Goal: Transaction & Acquisition: Purchase product/service

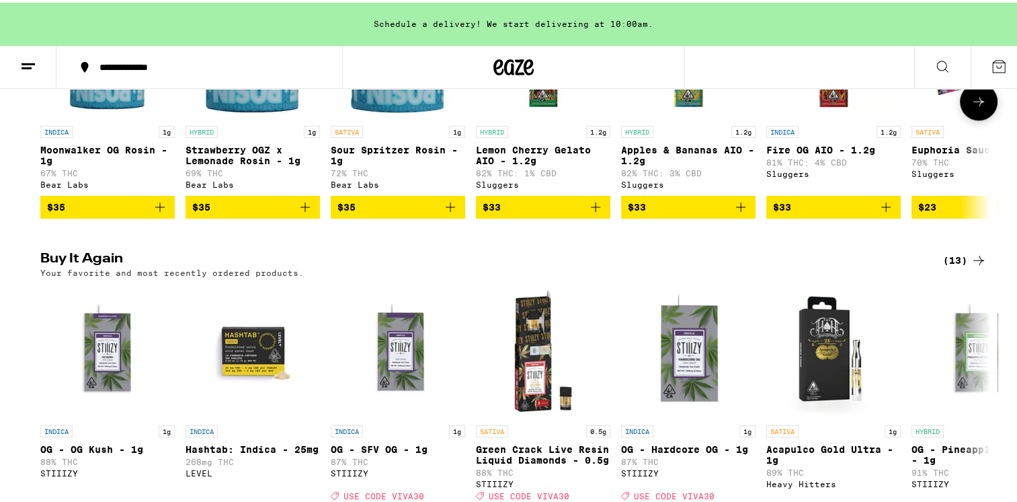
scroll to position [1412, 0]
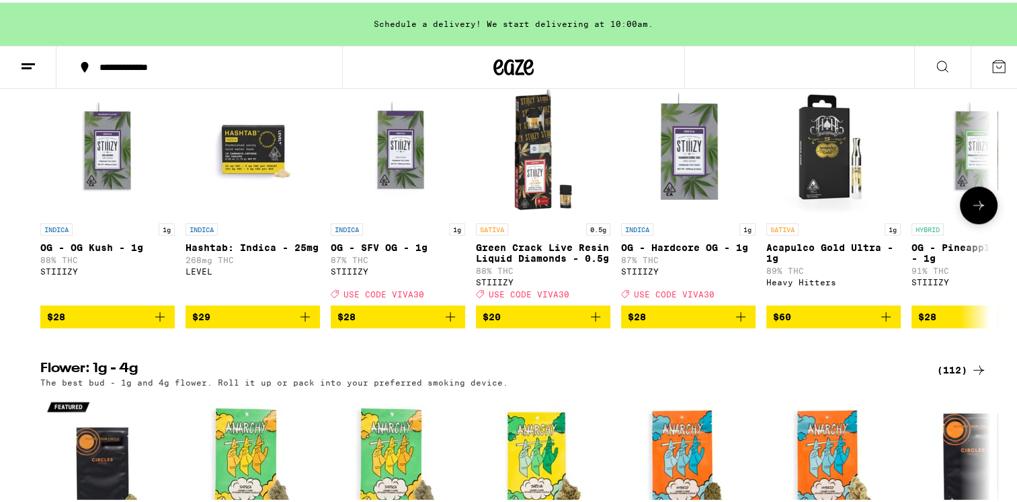
click at [401, 184] on img "Open page for OG - SFV OG - 1g from STIIIZY" at bounding box center [398, 146] width 134 height 134
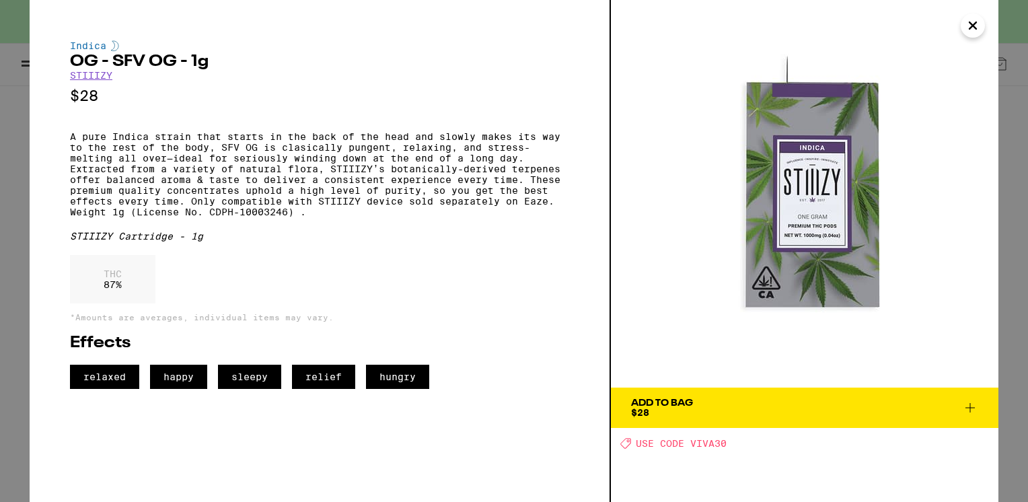
click at [970, 24] on icon "Close" at bounding box center [972, 25] width 7 height 7
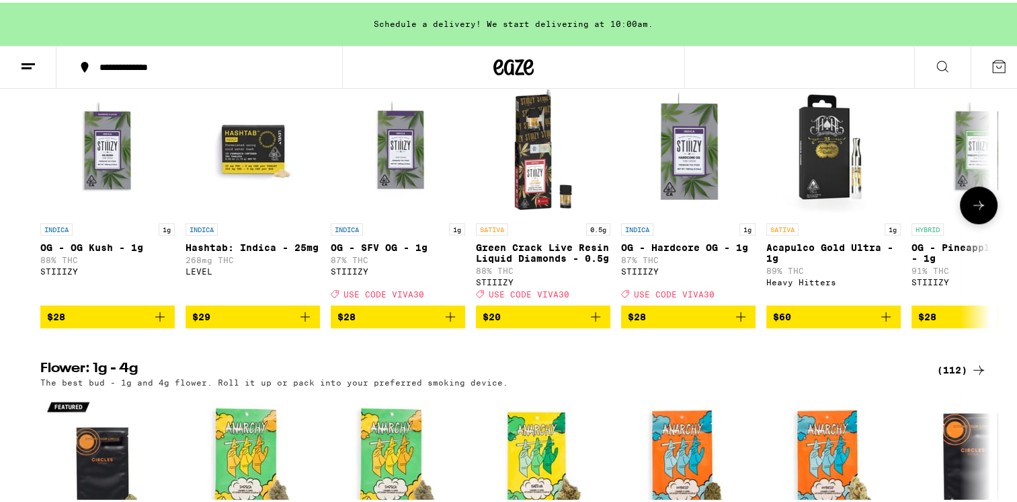
click at [444, 322] on icon "Add to bag" at bounding box center [450, 314] width 16 height 16
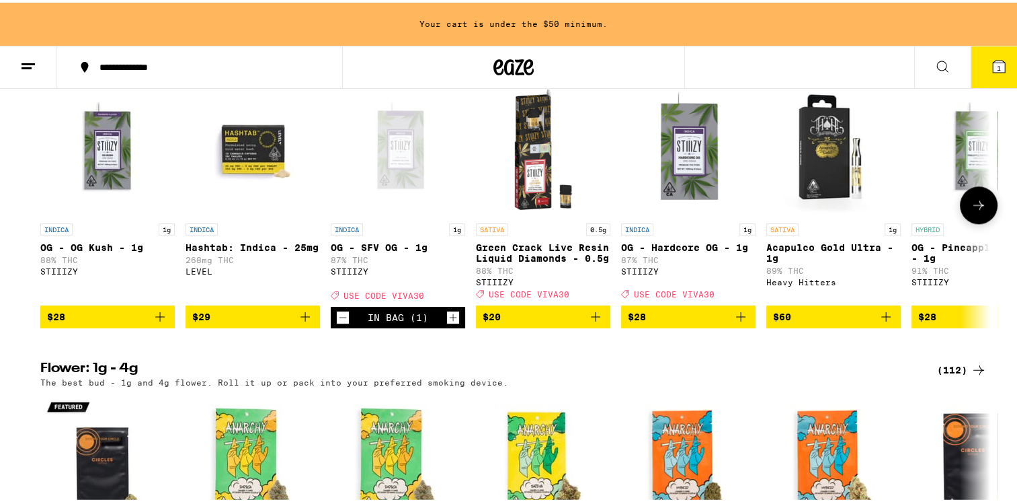
click at [447, 323] on icon "Increment" at bounding box center [453, 315] width 12 height 16
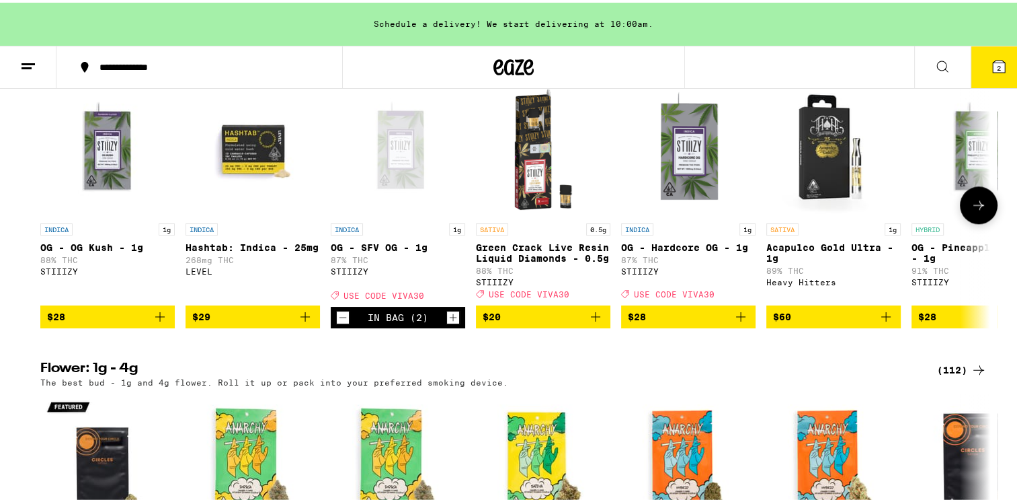
click at [447, 323] on icon "Increment" at bounding box center [453, 315] width 12 height 16
click at [998, 59] on button "3" at bounding box center [999, 65] width 56 height 42
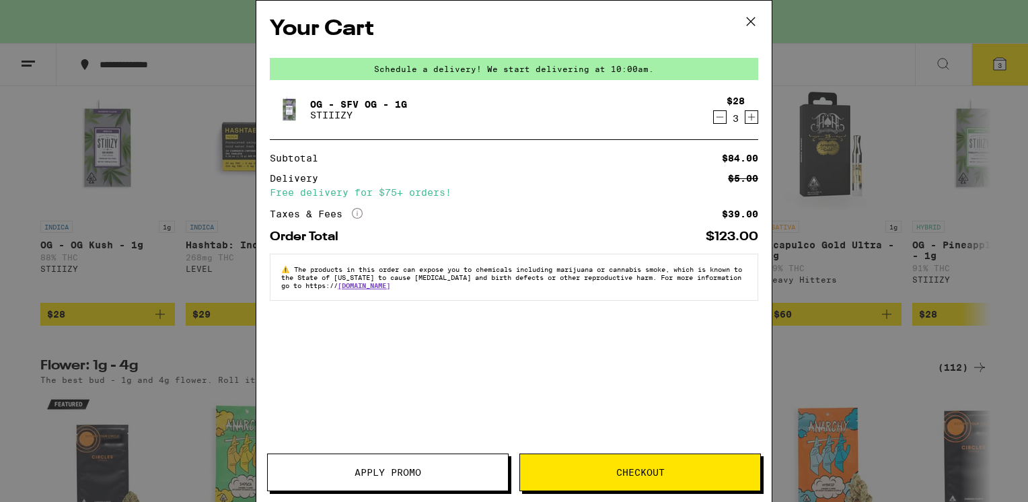
click at [395, 472] on span "Apply Promo" at bounding box center [387, 471] width 67 height 9
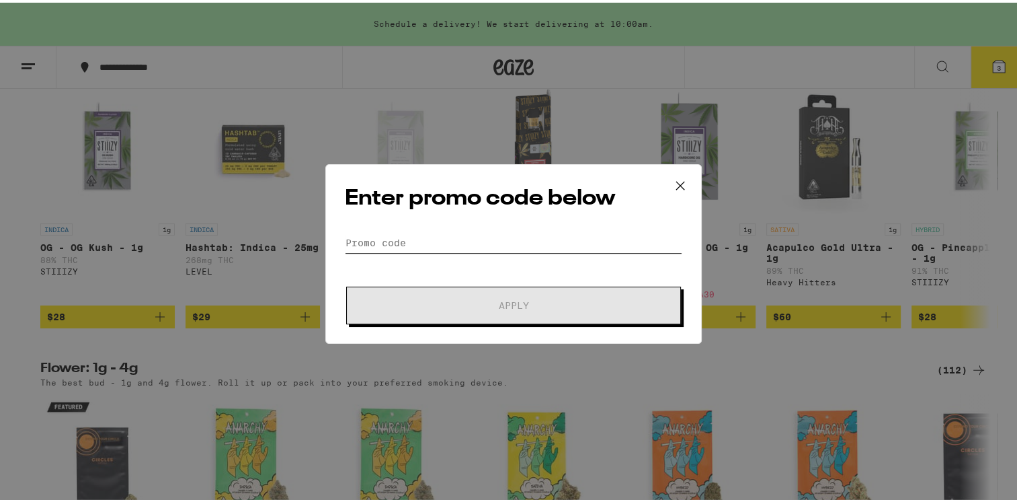
click at [390, 234] on input "Promo Code" at bounding box center [514, 240] width 338 height 20
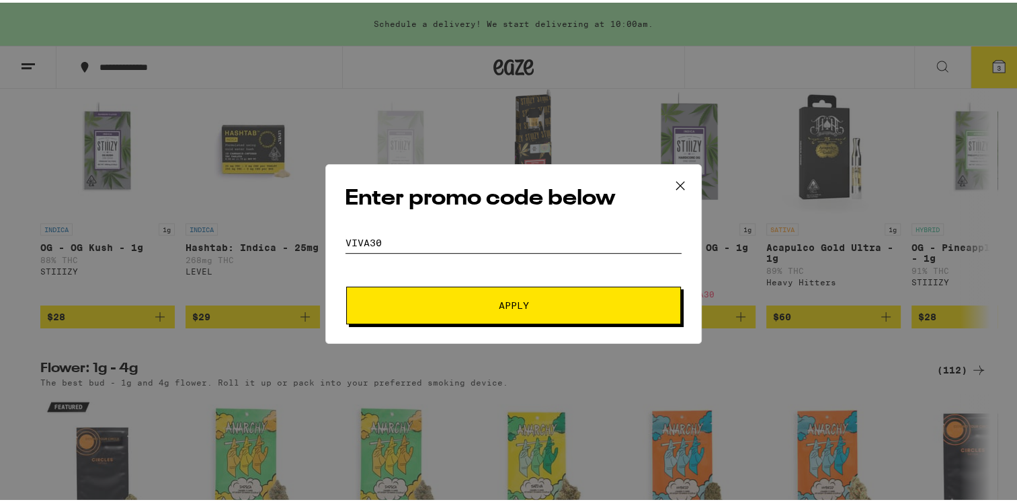
type input "viva30"
click at [474, 311] on button "Apply" at bounding box center [513, 303] width 335 height 38
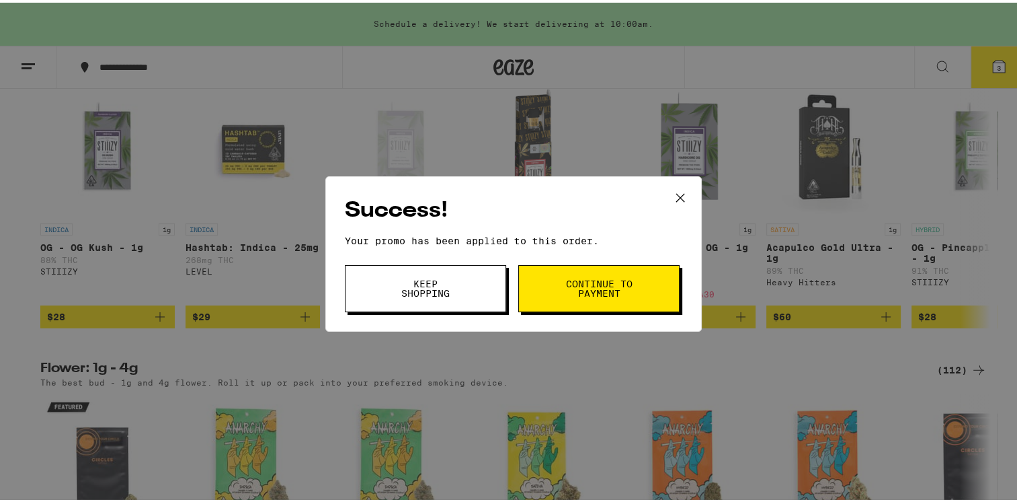
click at [602, 291] on span "Continue to payment" at bounding box center [599, 285] width 69 height 19
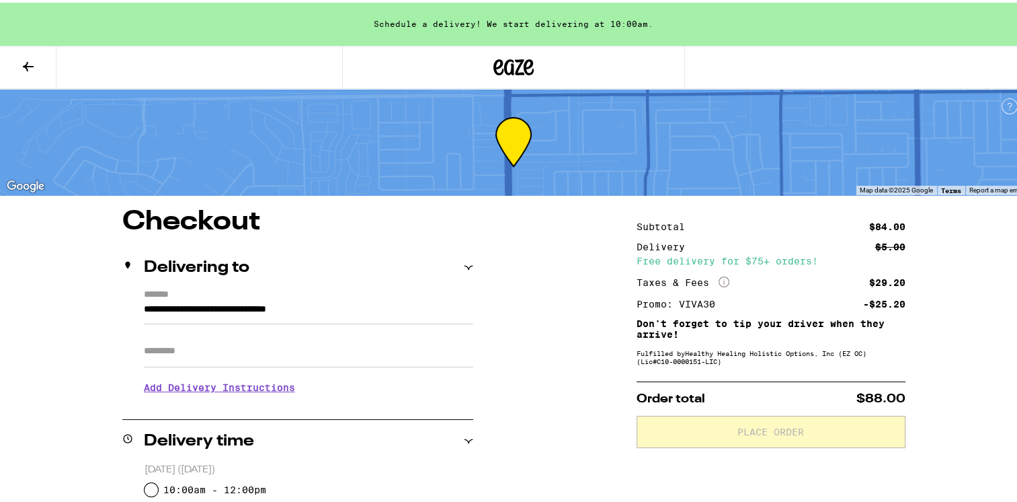
scroll to position [134, 0]
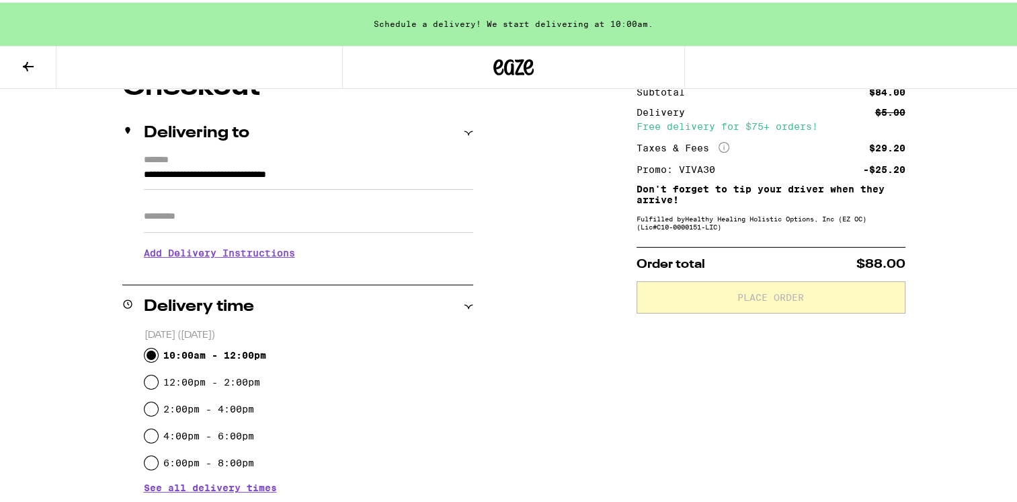
click at [146, 359] on input "10:00am - 12:00pm" at bounding box center [151, 352] width 13 height 13
radio input "true"
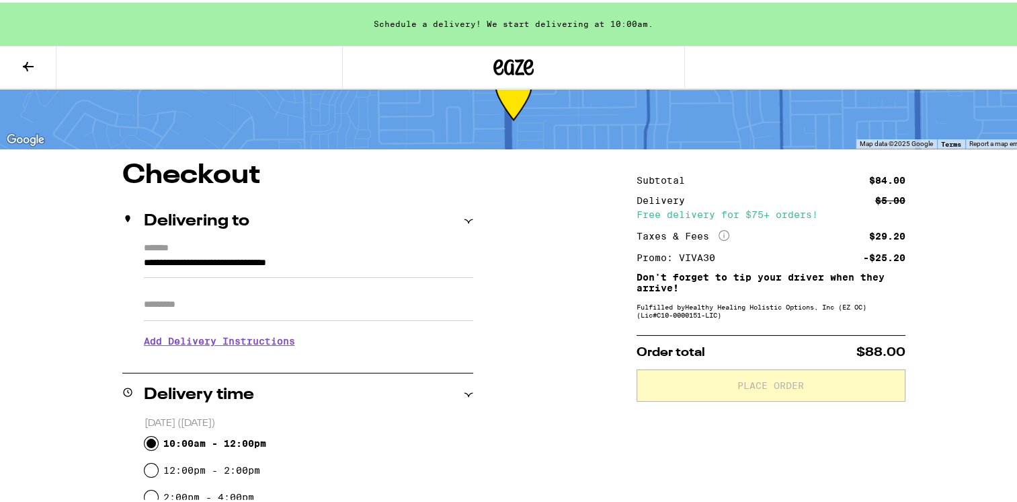
scroll to position [315, 0]
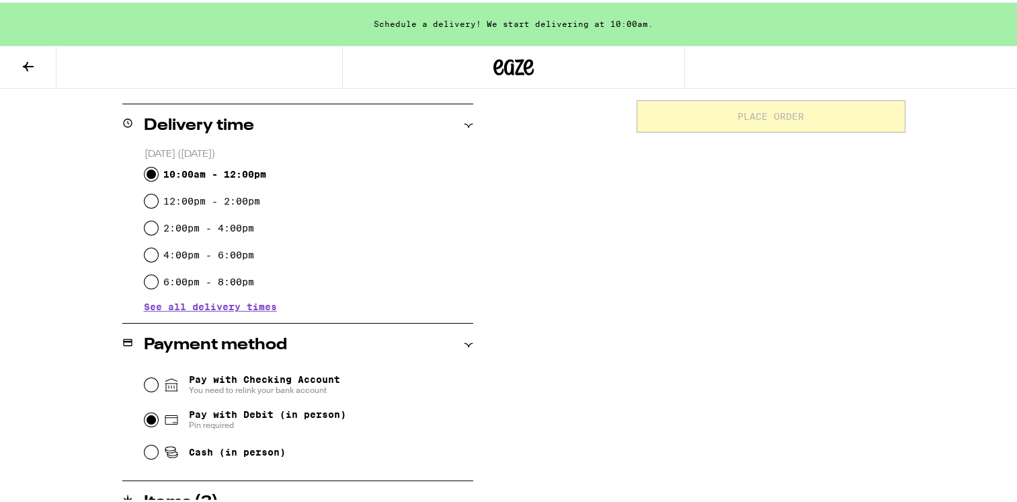
click at [145, 421] on input "Pay with Debit (in person) Pin required" at bounding box center [151, 416] width 13 height 13
radio input "true"
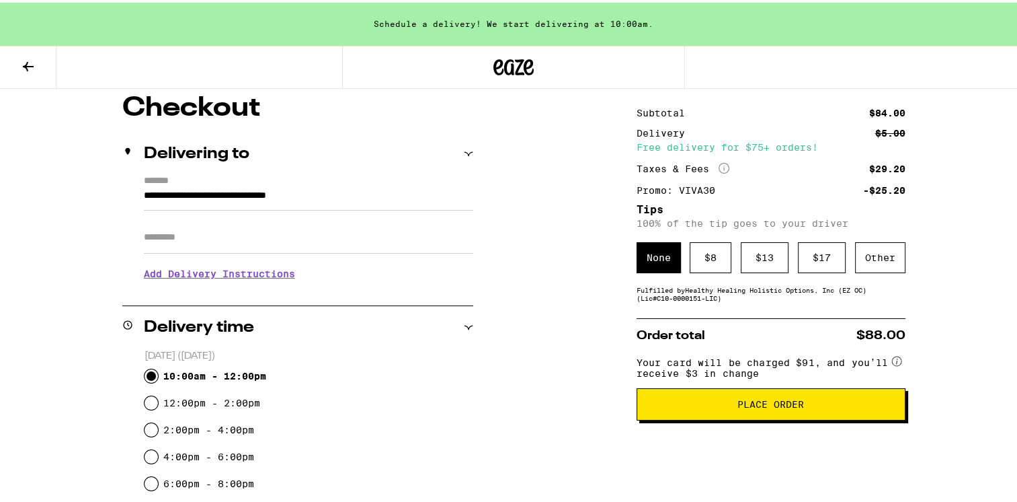
scroll to position [46, 0]
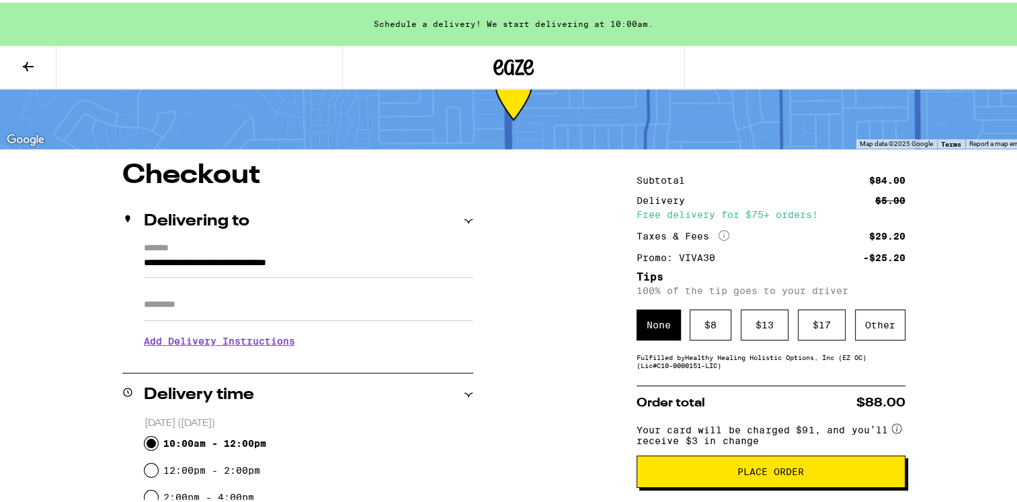
click at [738, 473] on span "Place Order" at bounding box center [771, 468] width 67 height 9
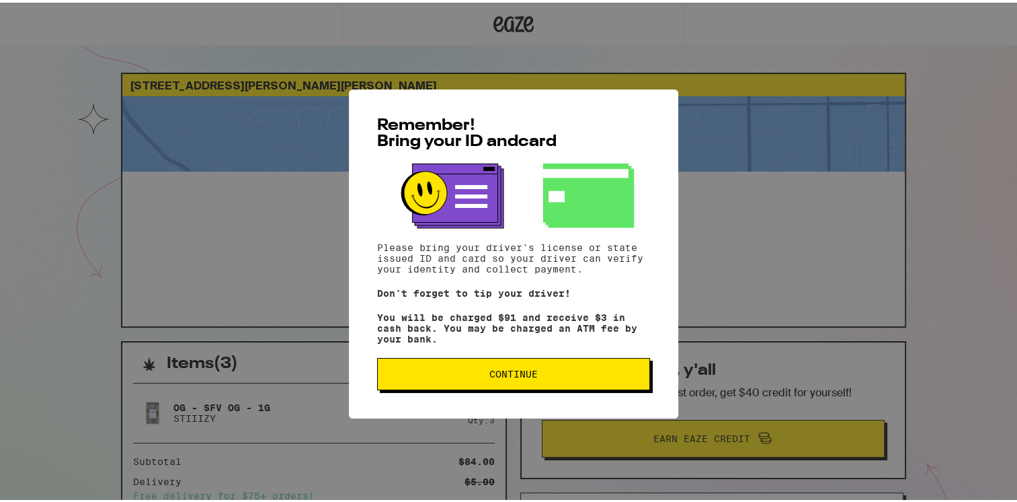
click at [490, 371] on span "Continue" at bounding box center [514, 371] width 48 height 9
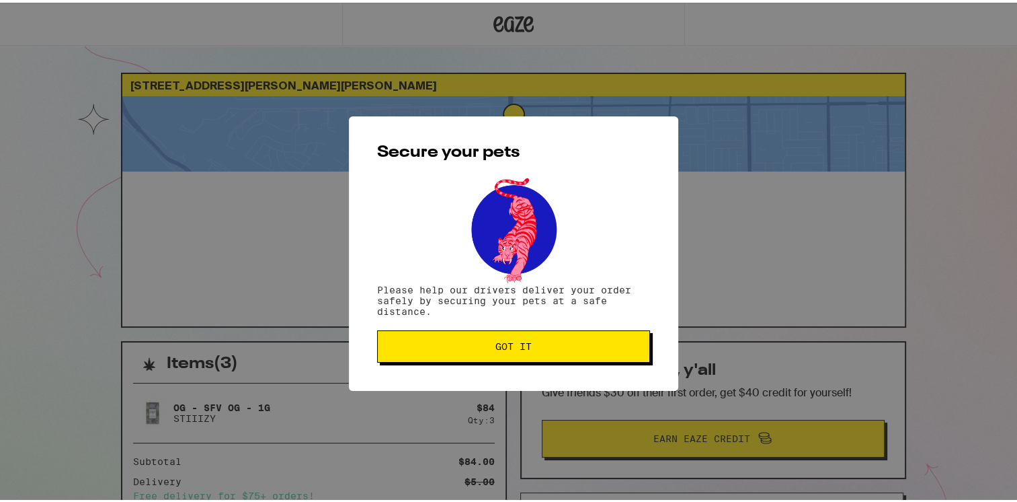
click at [488, 346] on span "Got it" at bounding box center [514, 343] width 250 height 9
